Goal: Information Seeking & Learning: Learn about a topic

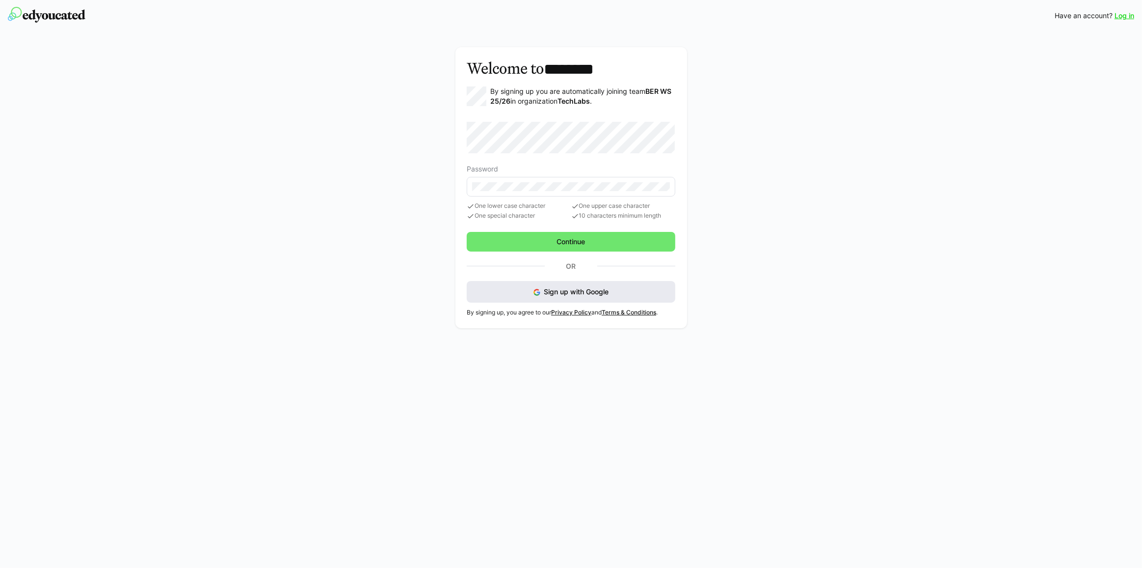
click at [601, 289] on span "Sign up with Google" at bounding box center [576, 291] width 65 height 8
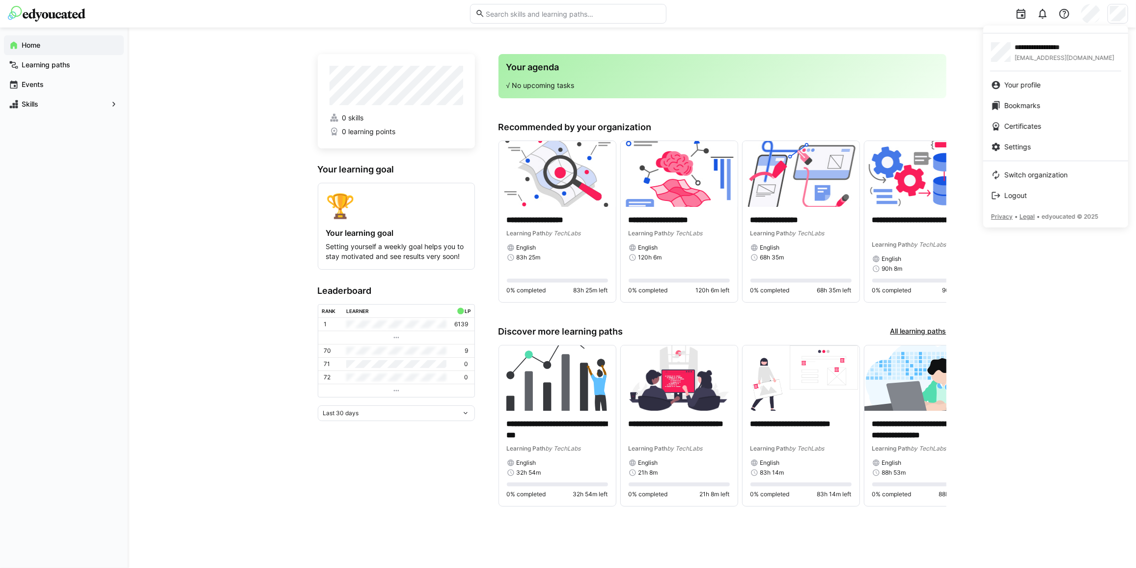
click at [1125, 14] on div at bounding box center [568, 284] width 1136 height 568
click at [1113, 22] on div at bounding box center [1117, 14] width 21 height 20
click at [1075, 54] on span "arjamshidian1@gmail.com" at bounding box center [1064, 58] width 100 height 8
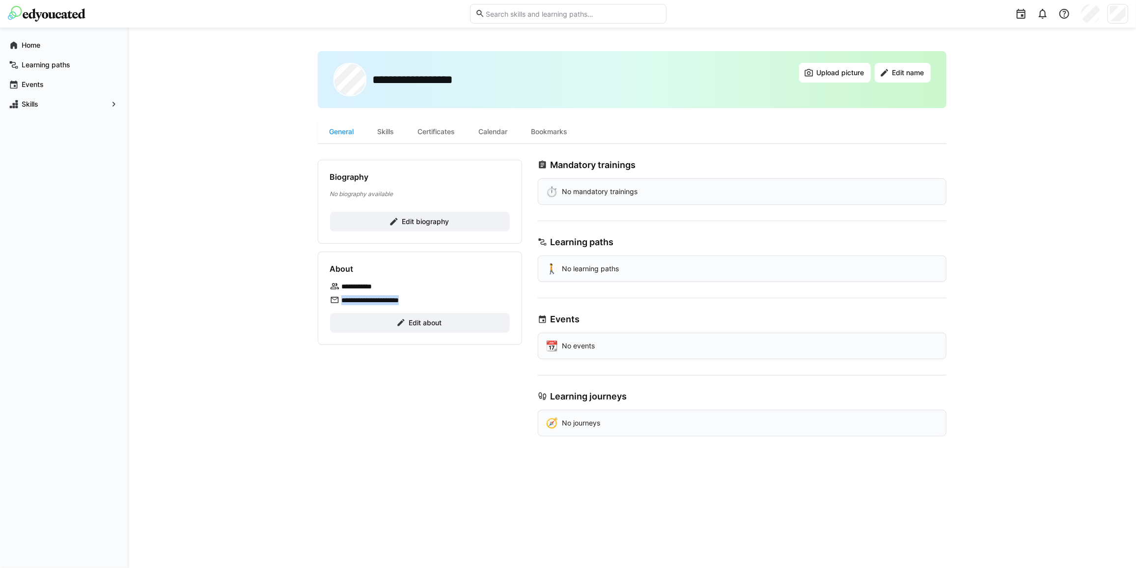
drag, startPoint x: 341, startPoint y: 300, endPoint x: 424, endPoint y: 300, distance: 83.5
click at [424, 300] on div "**********" at bounding box center [420, 297] width 204 height 93
copy p "**********"
click at [48, 46] on span "Home" at bounding box center [69, 45] width 99 height 10
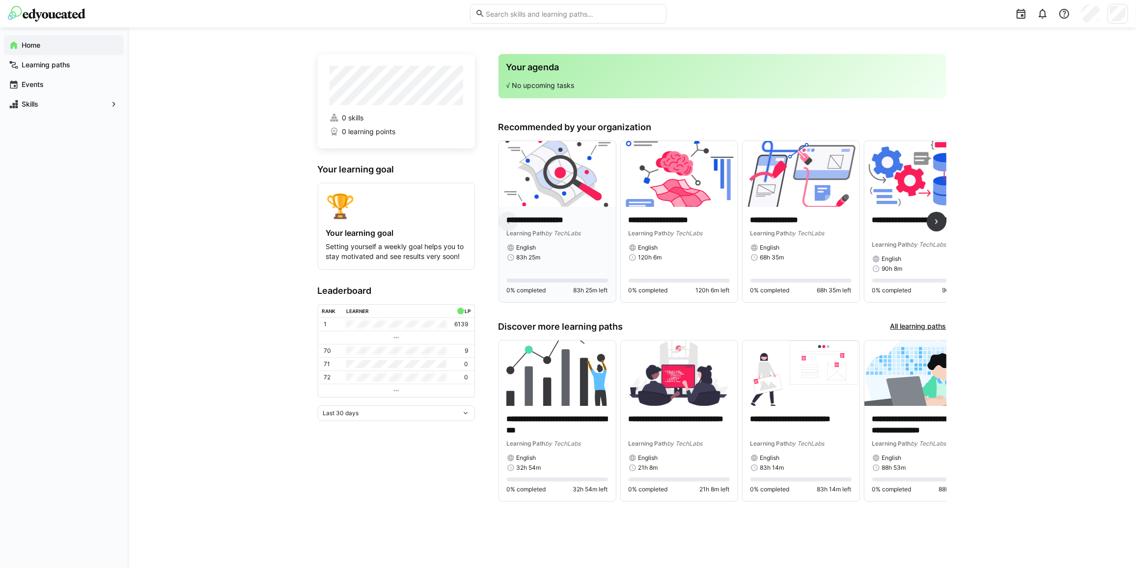
click at [576, 205] on img at bounding box center [557, 174] width 117 height 66
click at [930, 221] on span at bounding box center [936, 222] width 20 height 20
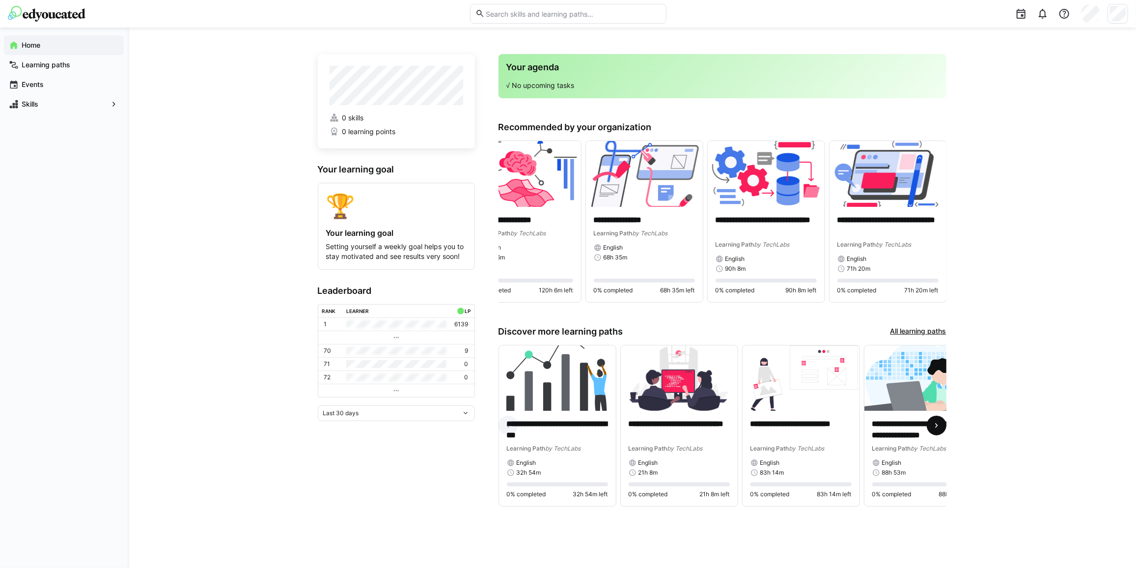
click at [941, 422] on span at bounding box center [936, 425] width 20 height 20
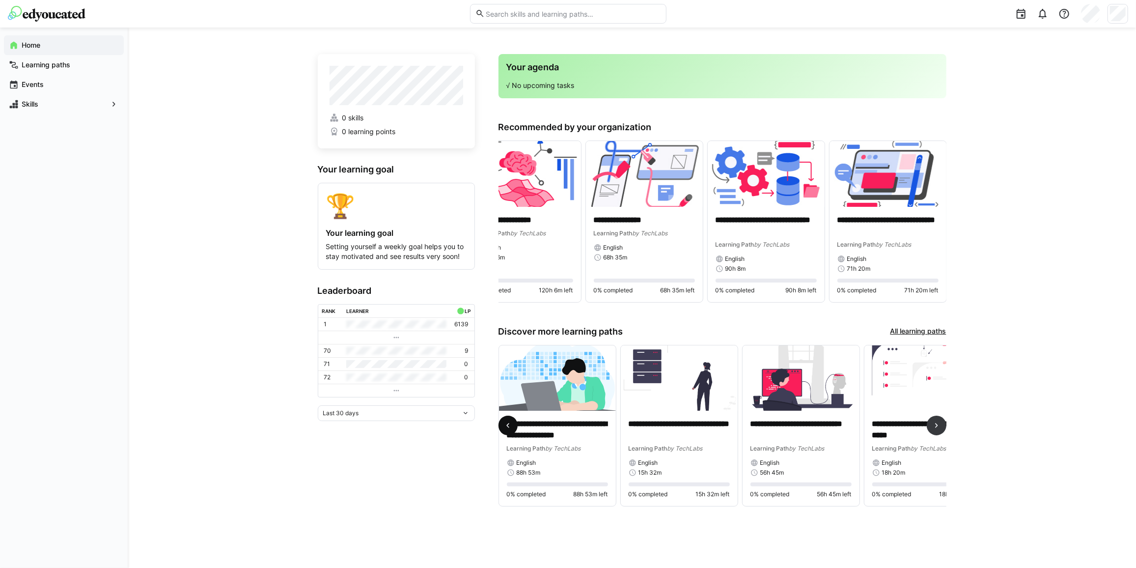
click at [507, 428] on eds-icon at bounding box center [508, 425] width 10 height 10
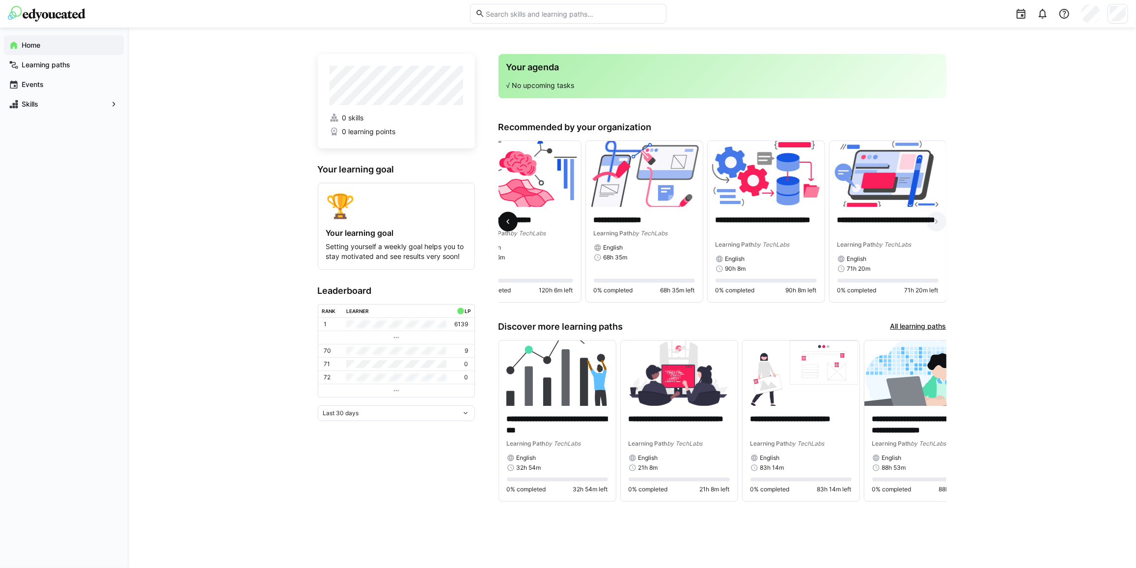
click at [510, 218] on eds-icon at bounding box center [508, 222] width 10 height 10
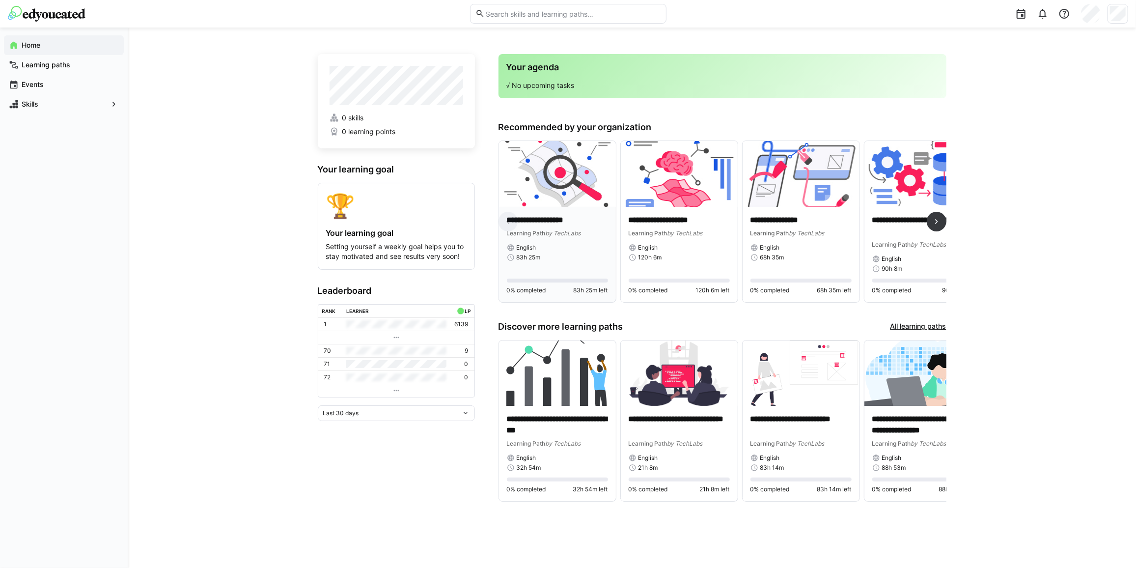
click at [570, 187] on img at bounding box center [557, 174] width 117 height 66
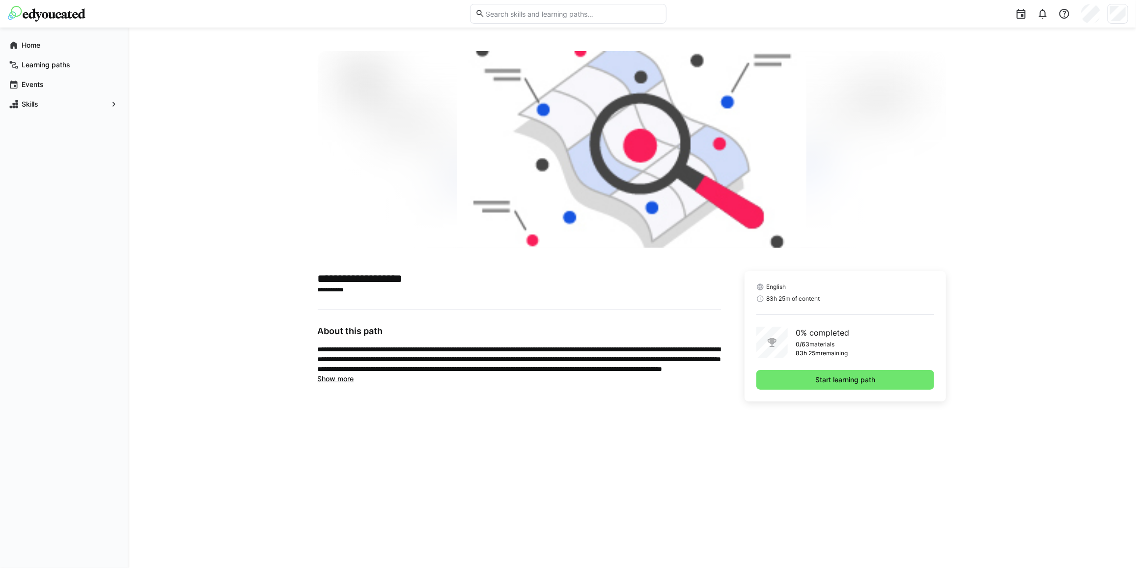
click at [338, 380] on span "Show more" at bounding box center [336, 378] width 36 height 8
click at [338, 387] on span "Show less" at bounding box center [334, 388] width 33 height 8
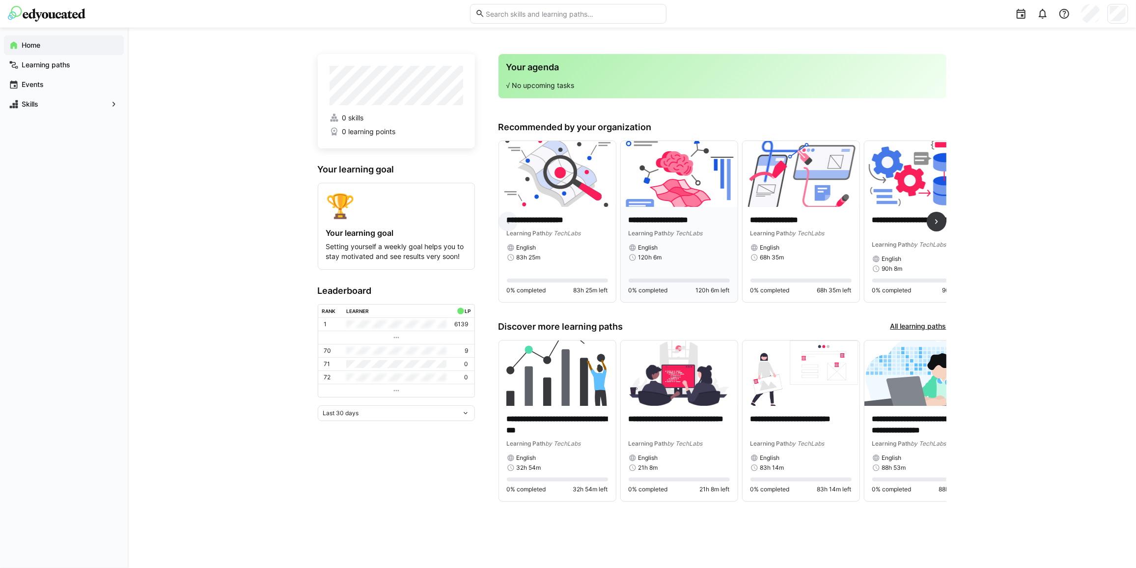
click at [695, 202] on img at bounding box center [679, 174] width 117 height 66
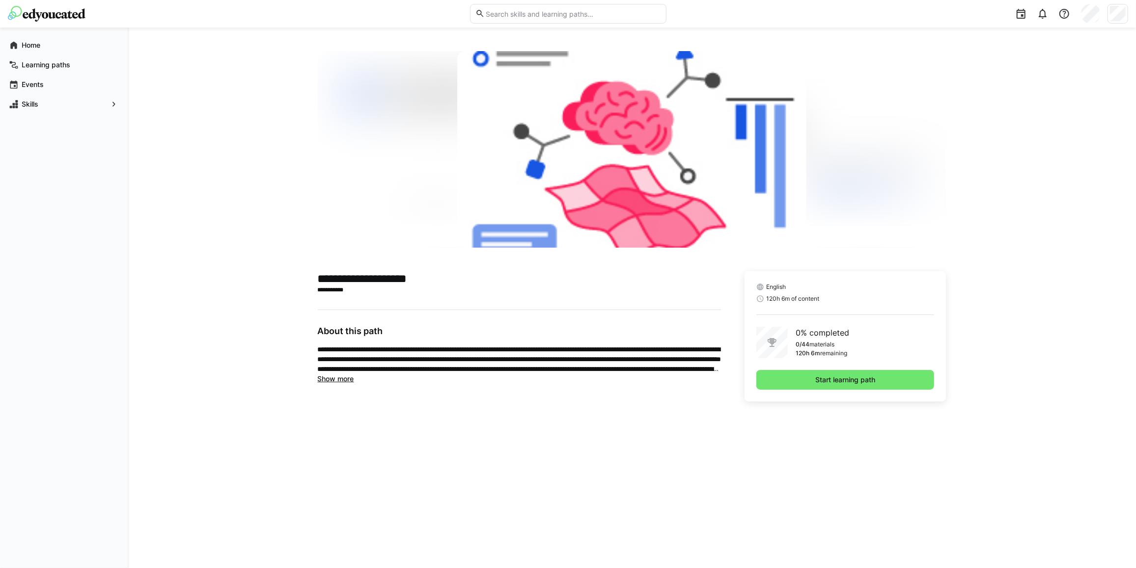
click at [346, 382] on span "Show more" at bounding box center [336, 378] width 36 height 8
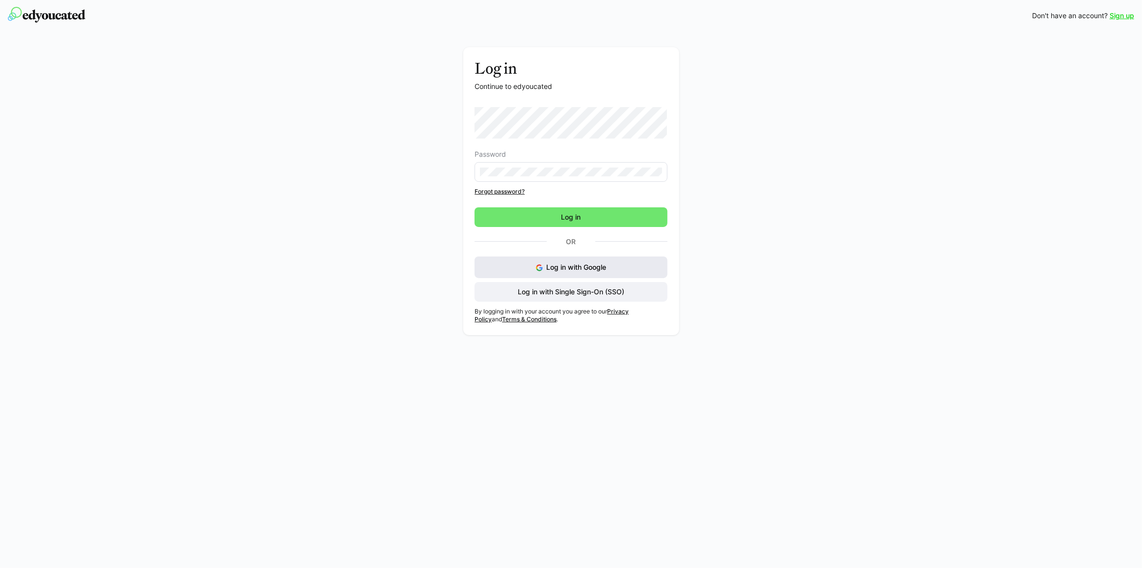
click at [552, 264] on span "Log in with Google" at bounding box center [576, 267] width 60 height 8
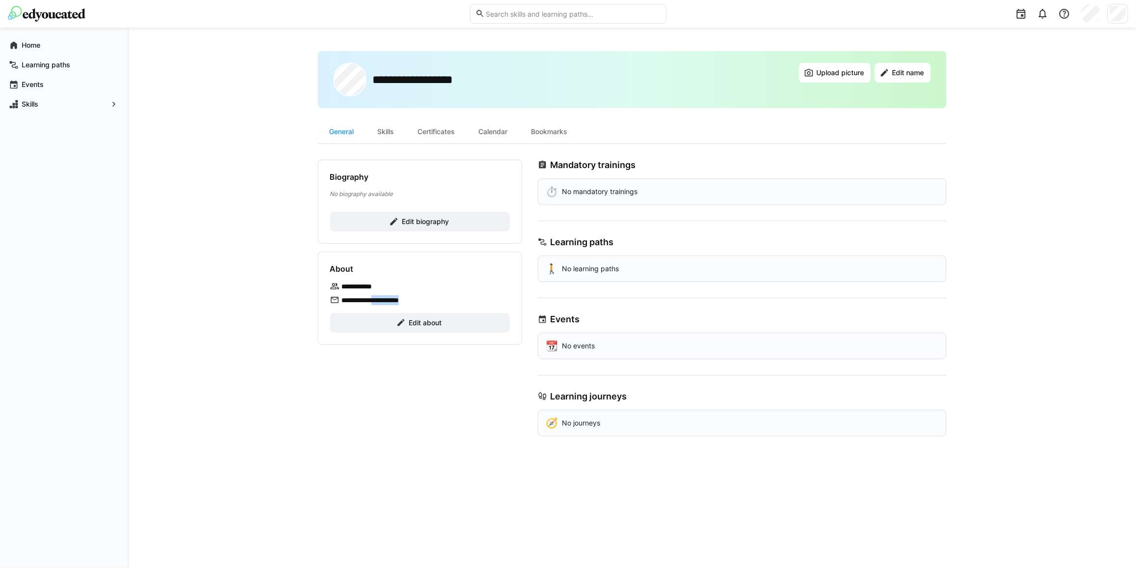
drag, startPoint x: 434, startPoint y: 300, endPoint x: 383, endPoint y: 298, distance: 50.6
click at [383, 298] on div "**********" at bounding box center [420, 300] width 180 height 10
click at [394, 283] on div "**********" at bounding box center [420, 286] width 180 height 10
drag, startPoint x: 402, startPoint y: 281, endPoint x: 342, endPoint y: 283, distance: 59.4
click at [342, 283] on div "**********" at bounding box center [420, 286] width 180 height 10
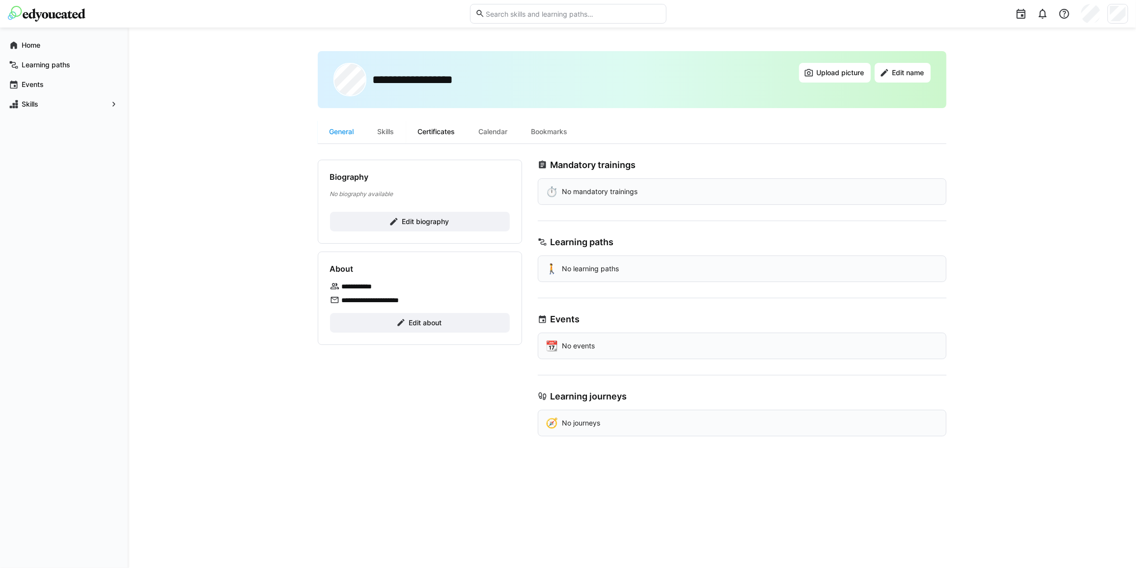
click at [427, 138] on div "Certificates" at bounding box center [436, 132] width 61 height 24
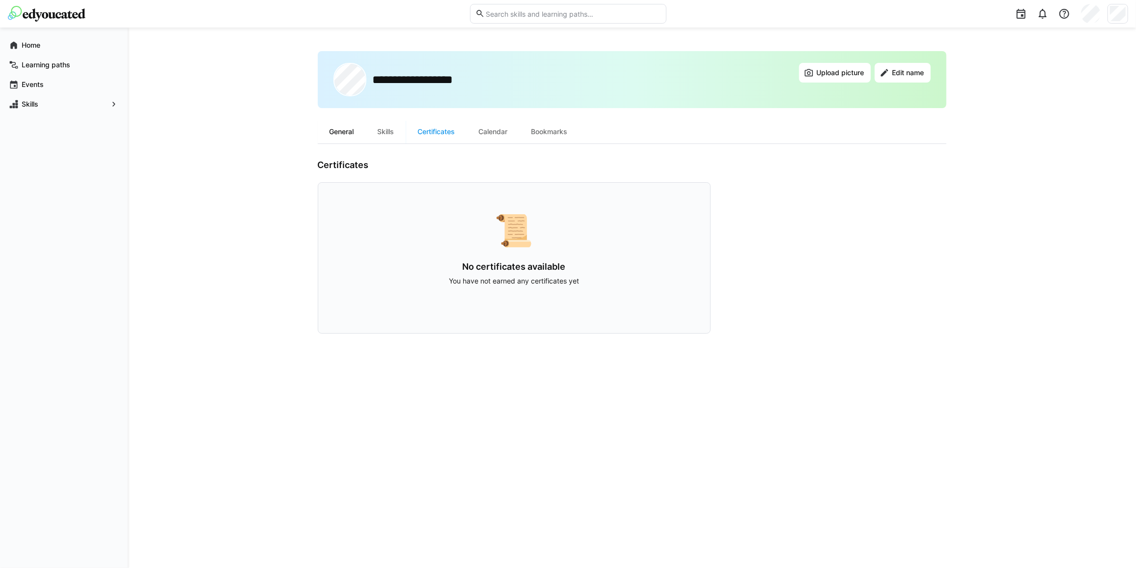
click at [345, 131] on div "General" at bounding box center [342, 132] width 48 height 24
